Goal: Navigation & Orientation: Find specific page/section

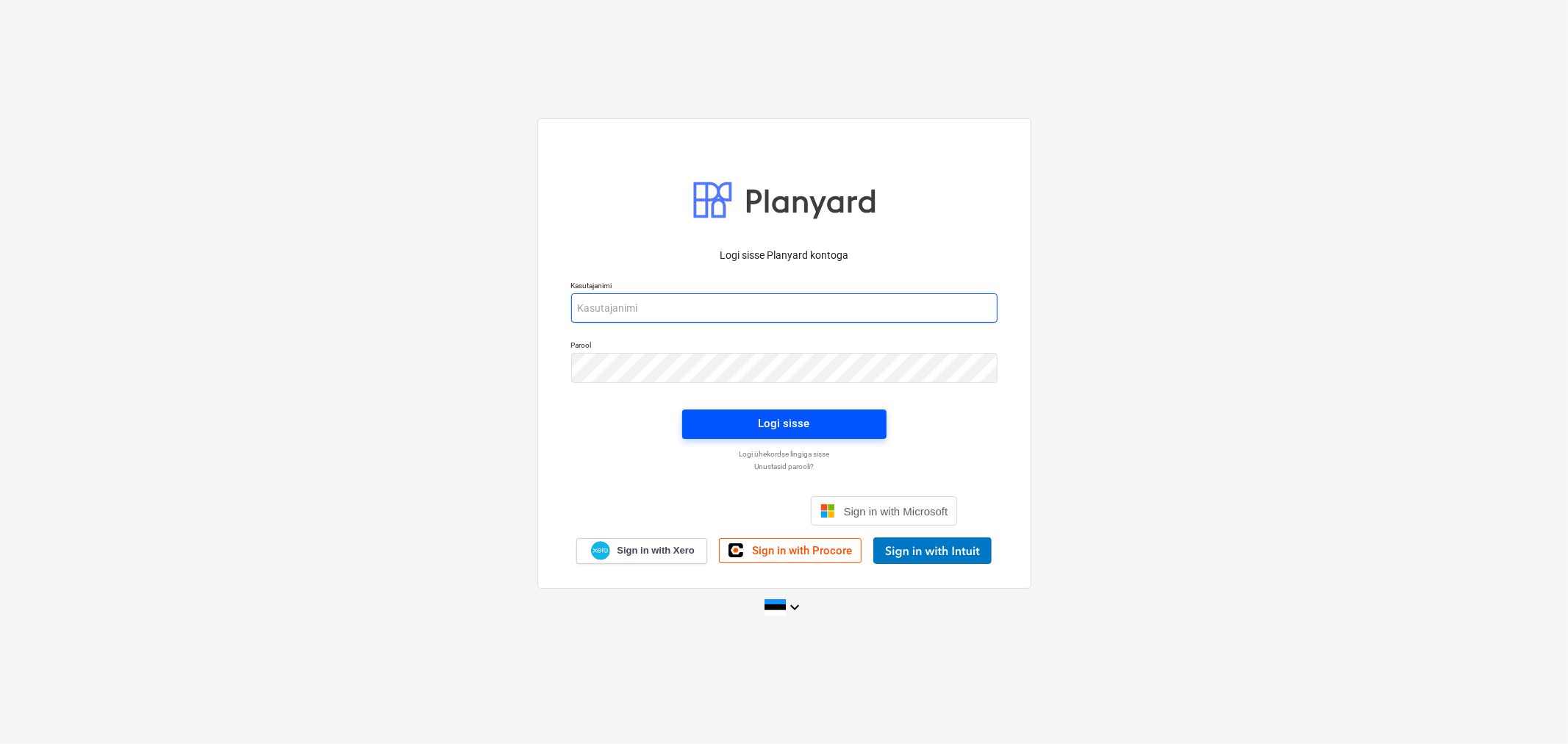
type input "erki@hausers.ee"
click at [863, 417] on span "Logi sisse" at bounding box center [784, 423] width 169 height 19
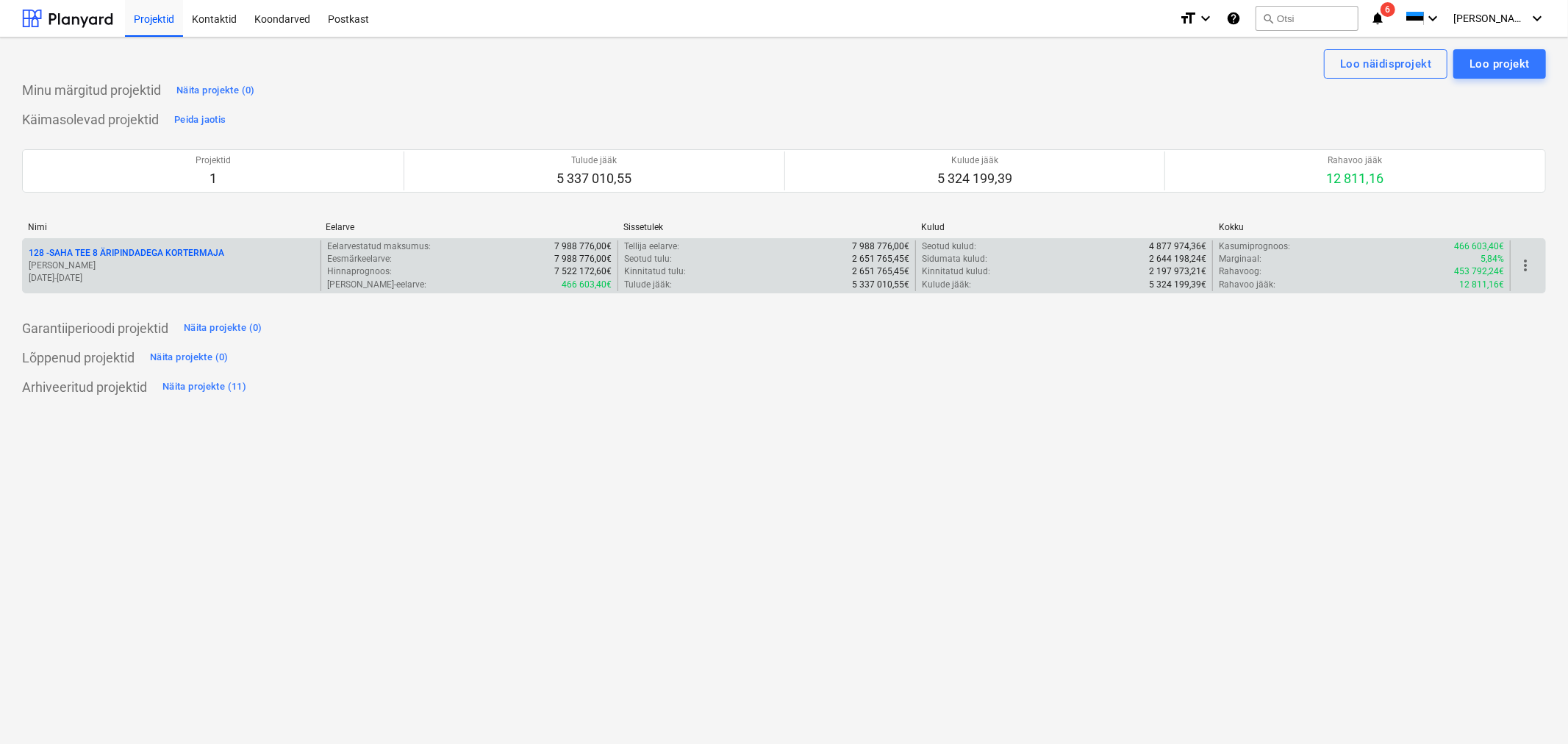
click at [101, 254] on p "128 - SAHA TEE 8 ÄRIPINDADEGA KORTERMAJA" at bounding box center [126, 254] width 195 height 13
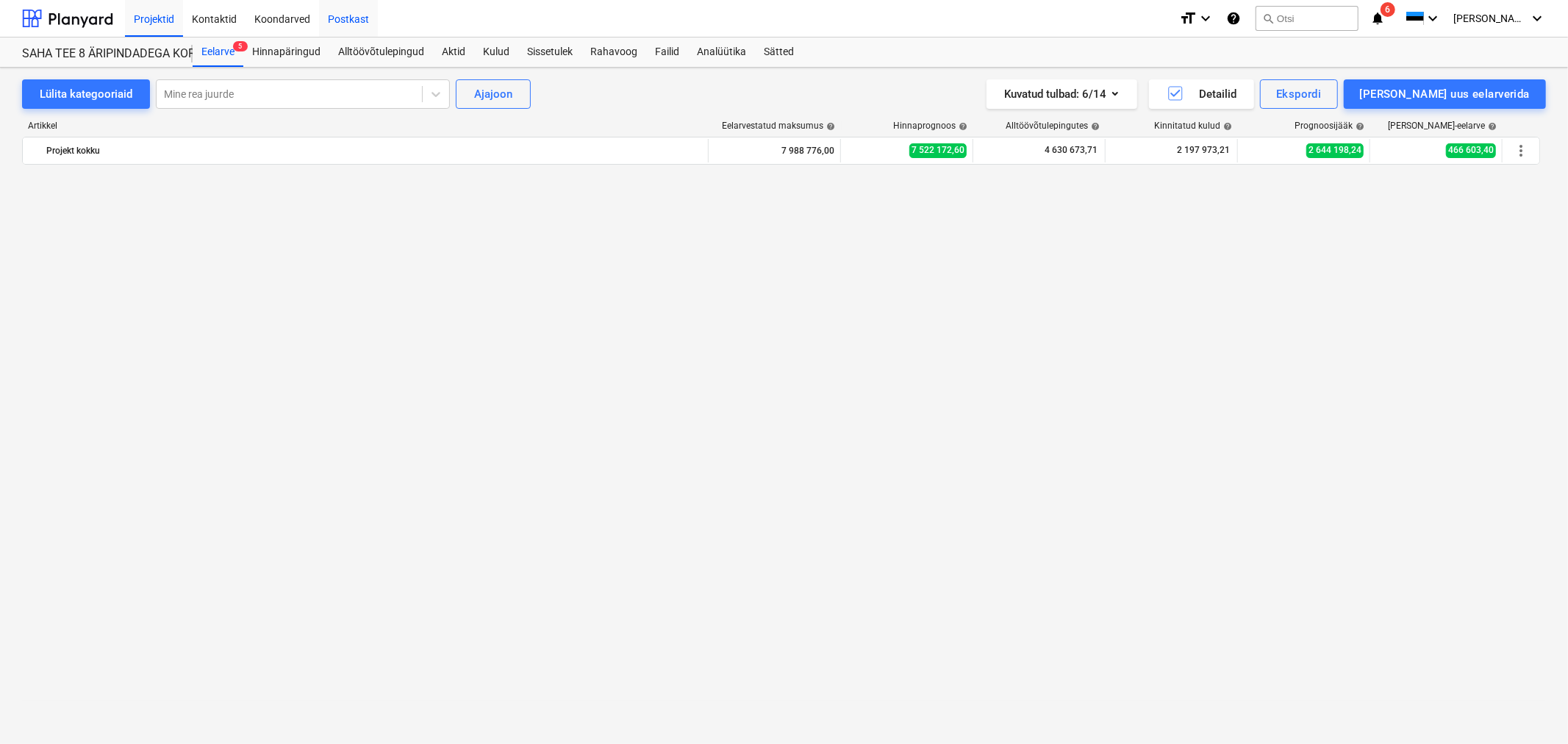
scroll to position [1495, 0]
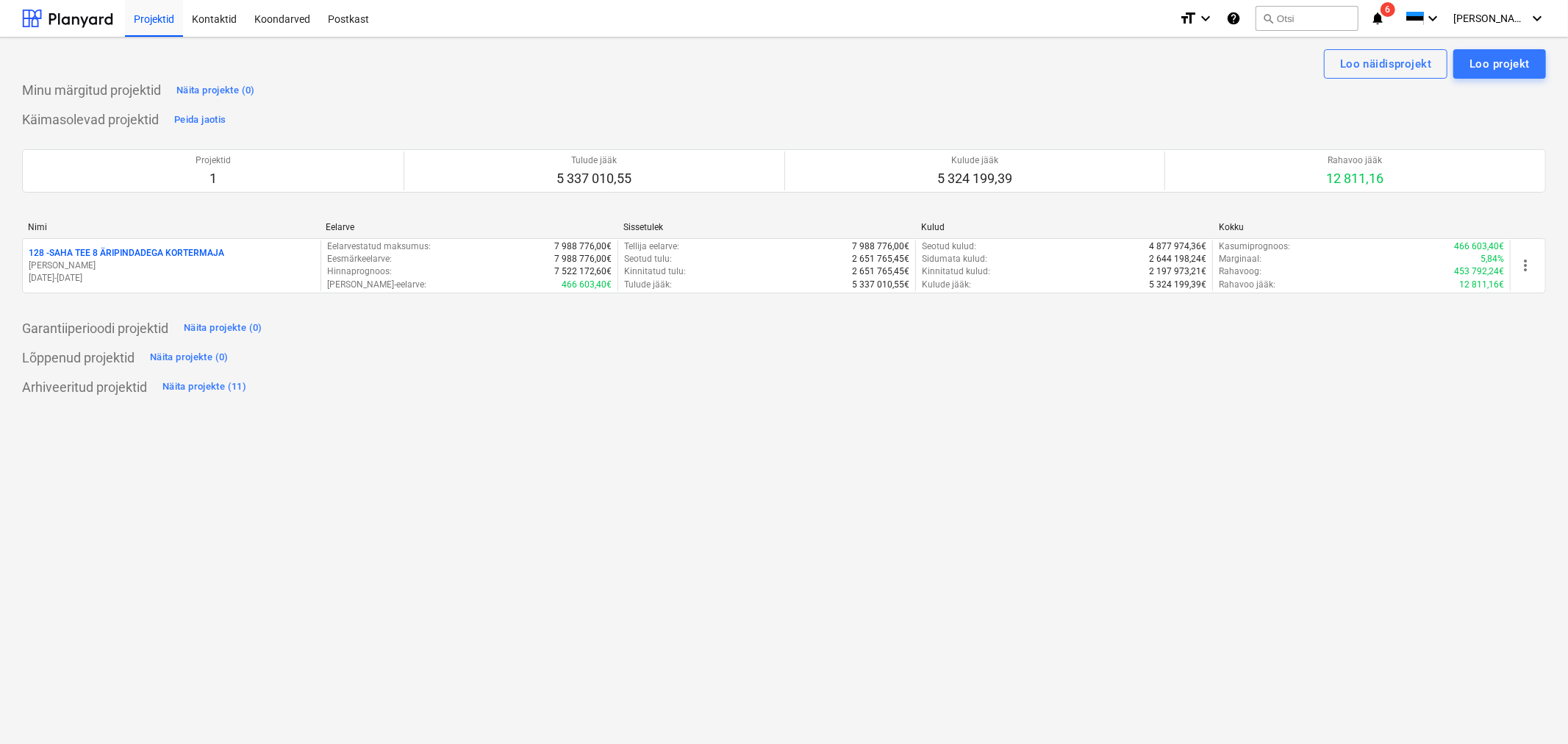
click at [163, 256] on p "128 - SAHA TEE 8 ÄRIPINDADEGA KORTERMAJA" at bounding box center [126, 254] width 195 height 13
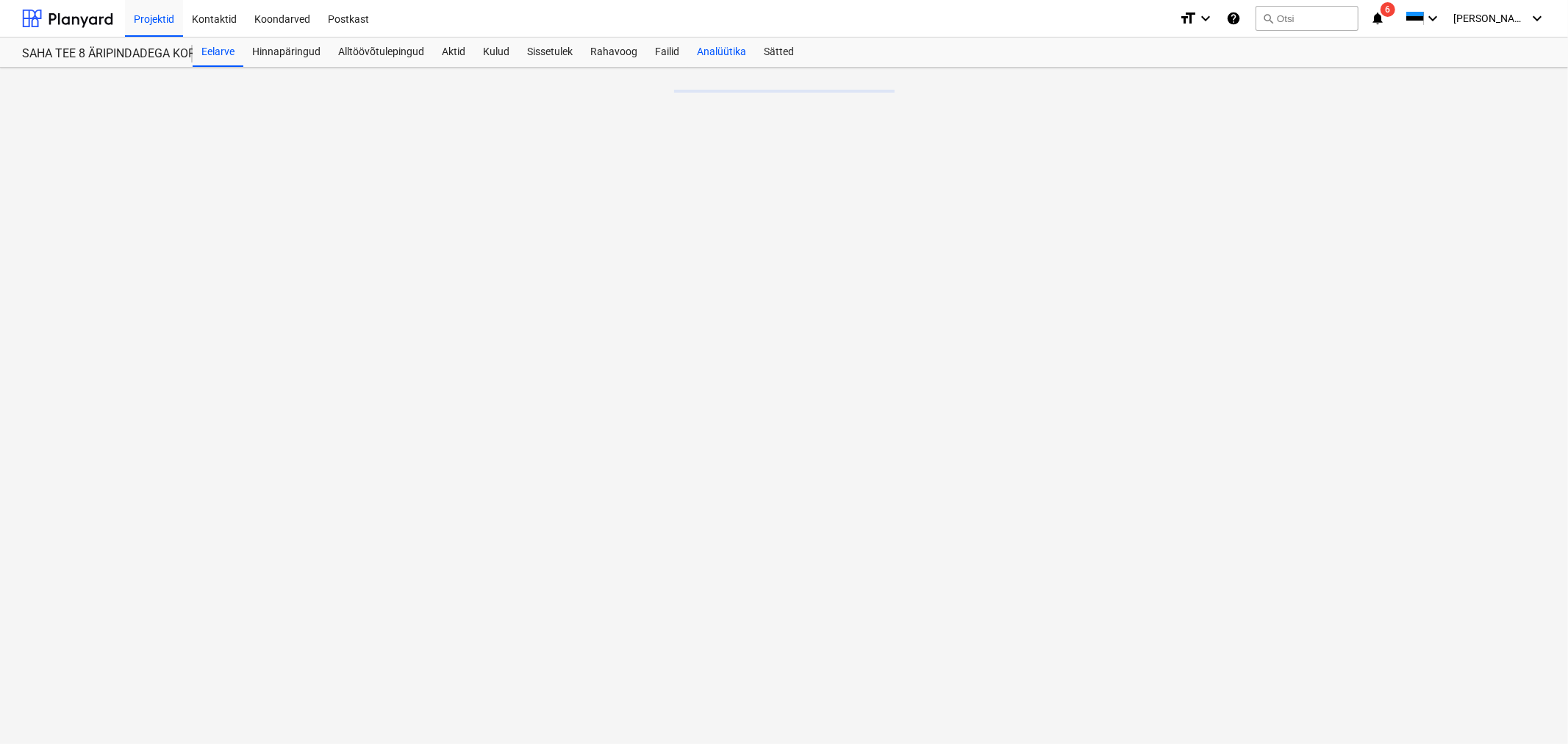
click at [712, 52] on div "Analüütika" at bounding box center [722, 52] width 67 height 29
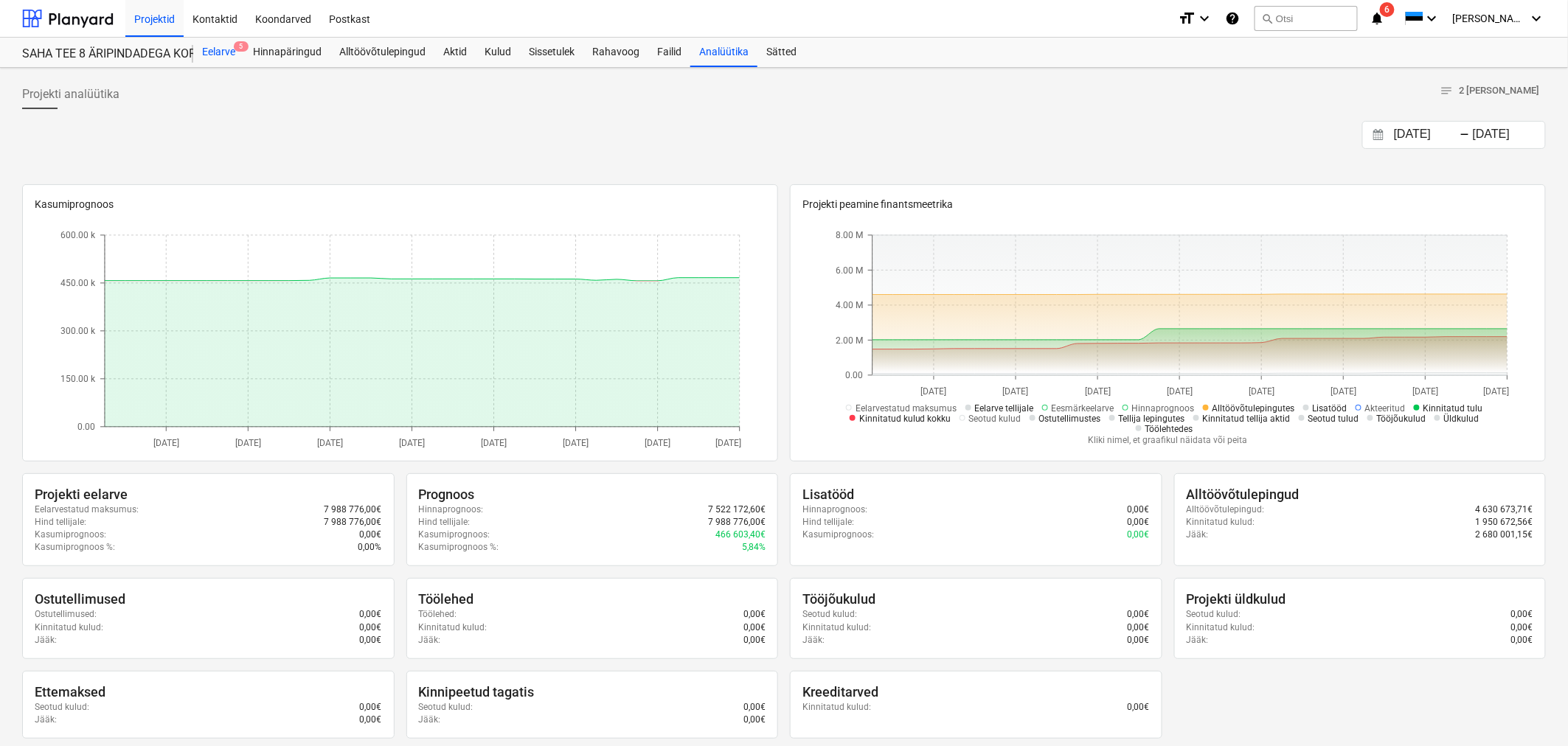
click at [224, 52] on div "Eelarve 5" at bounding box center [219, 52] width 51 height 29
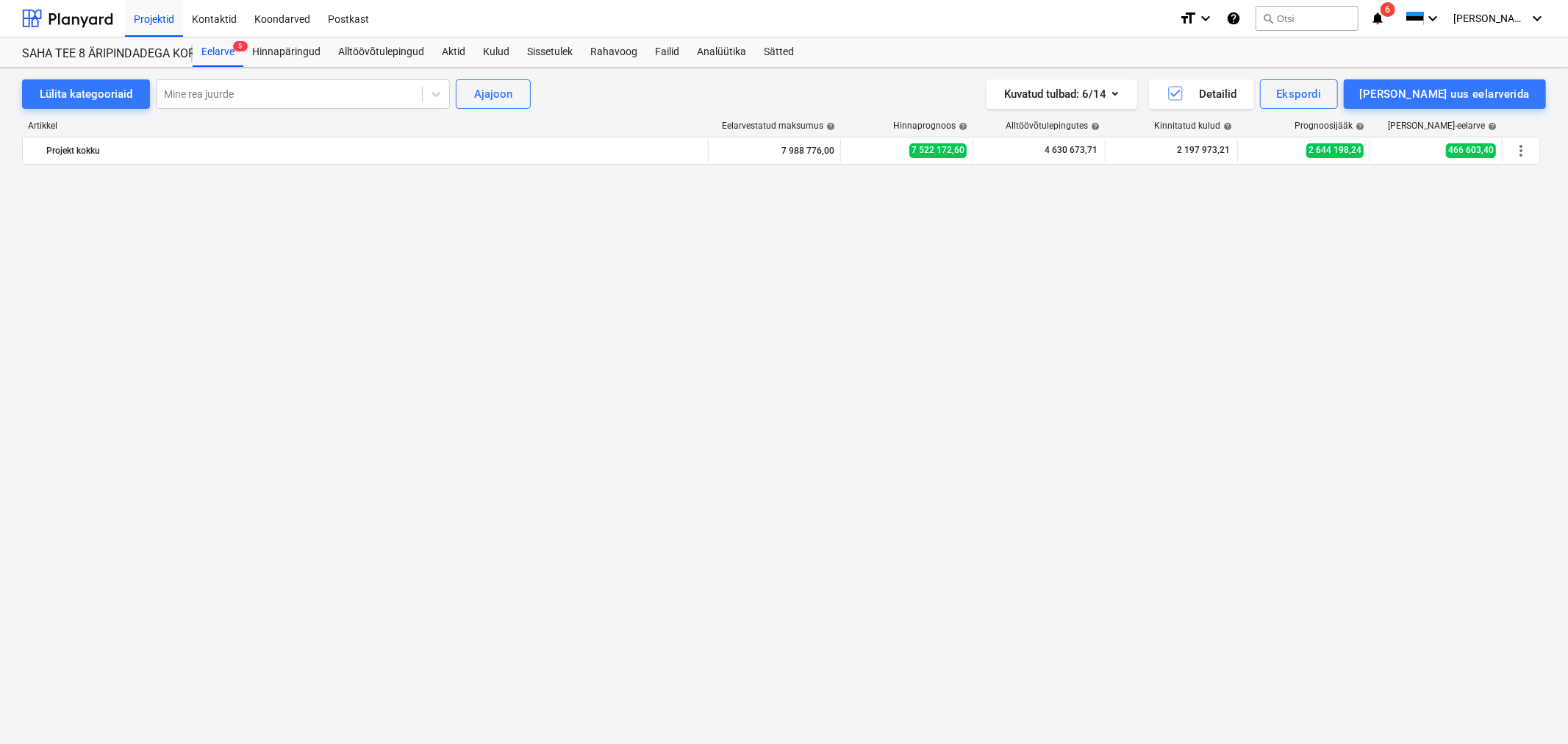
scroll to position [1495, 0]
